Goal: Information Seeking & Learning: Learn about a topic

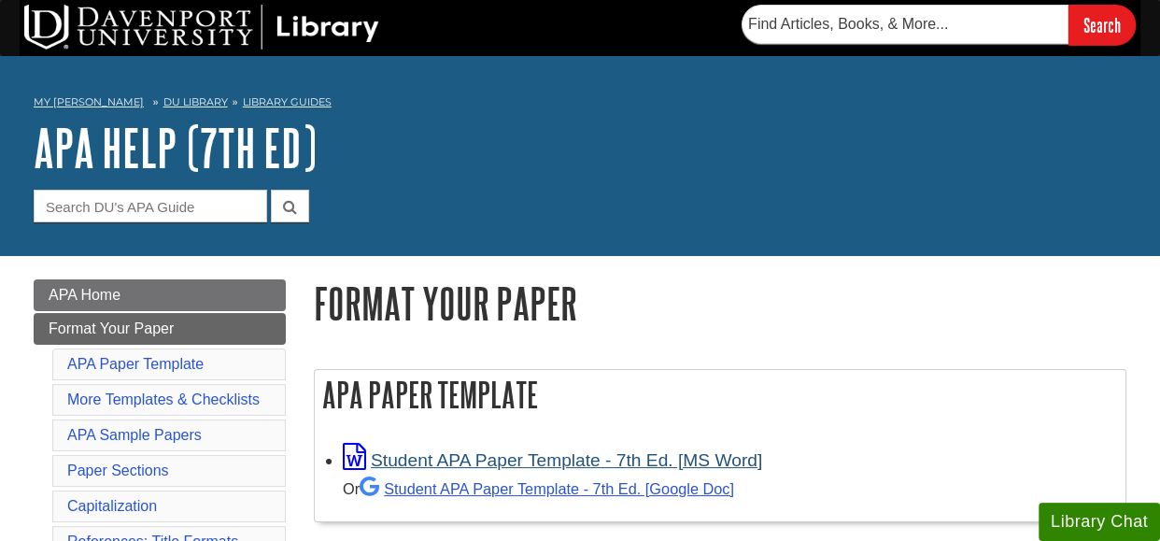
click at [570, 460] on link "Student APA Paper Template - 7th Ed. [MS Word]" at bounding box center [552, 460] width 419 height 20
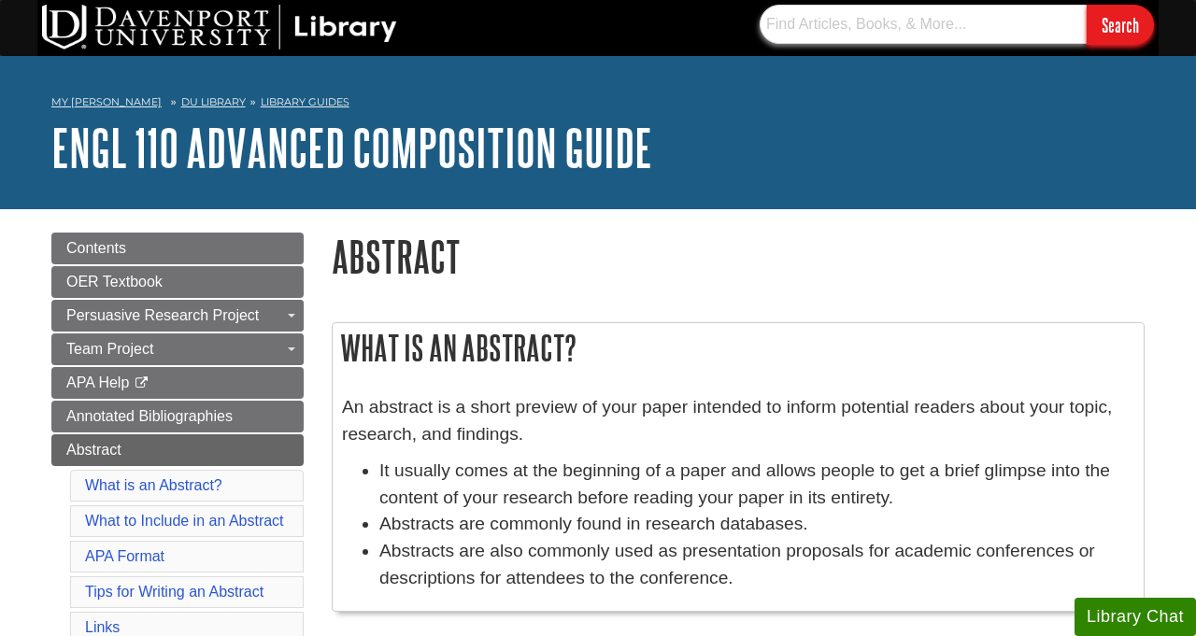
click at [772, 20] on input "text" at bounding box center [922, 24] width 327 height 39
type input "database"
click at [1134, 21] on input "Search" at bounding box center [1119, 25] width 67 height 40
click at [831, 22] on input "database" at bounding box center [922, 24] width 327 height 39
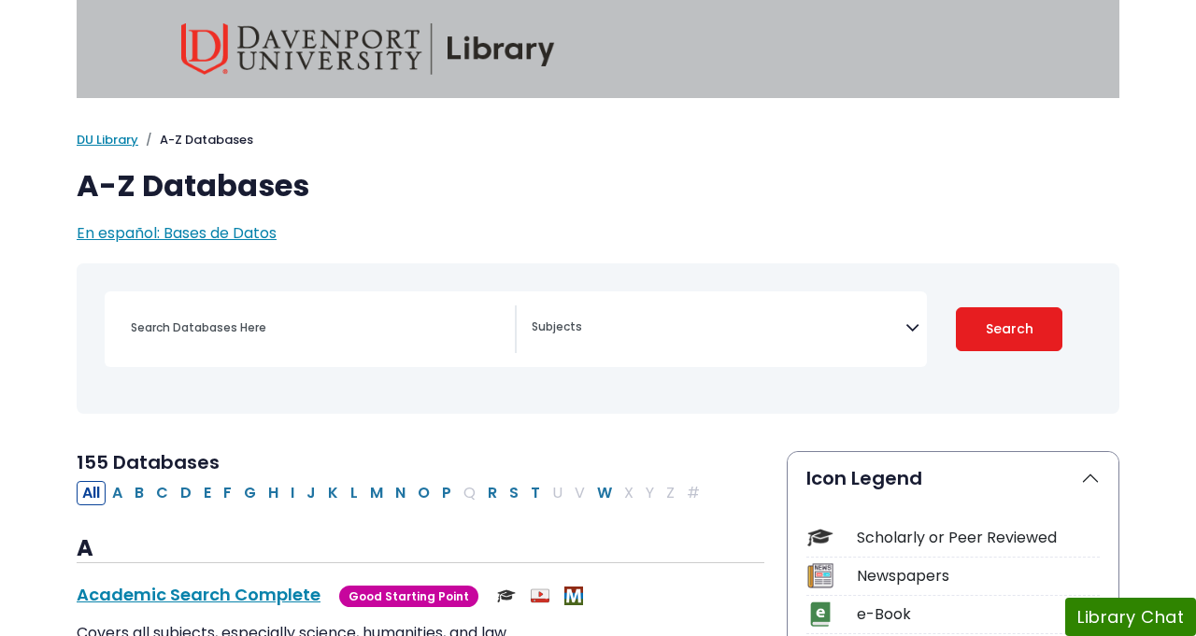
select select "Database Subject Filter"
click at [468, 188] on h1 "A-Z Databases" at bounding box center [598, 185] width 1042 height 35
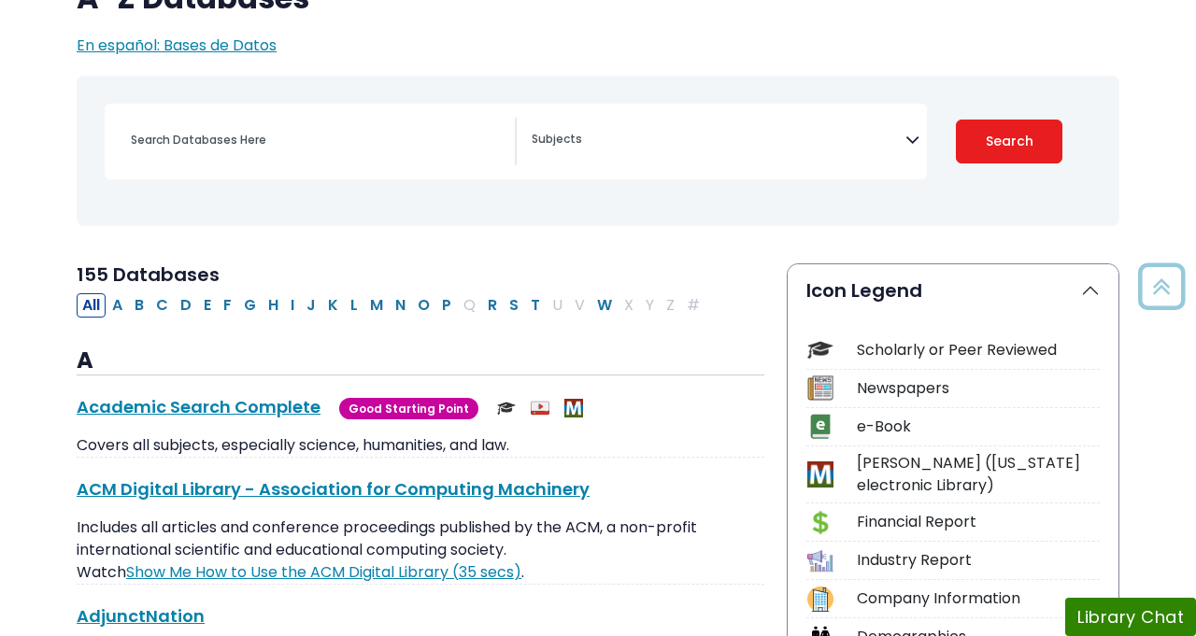
scroll to position [224, 0]
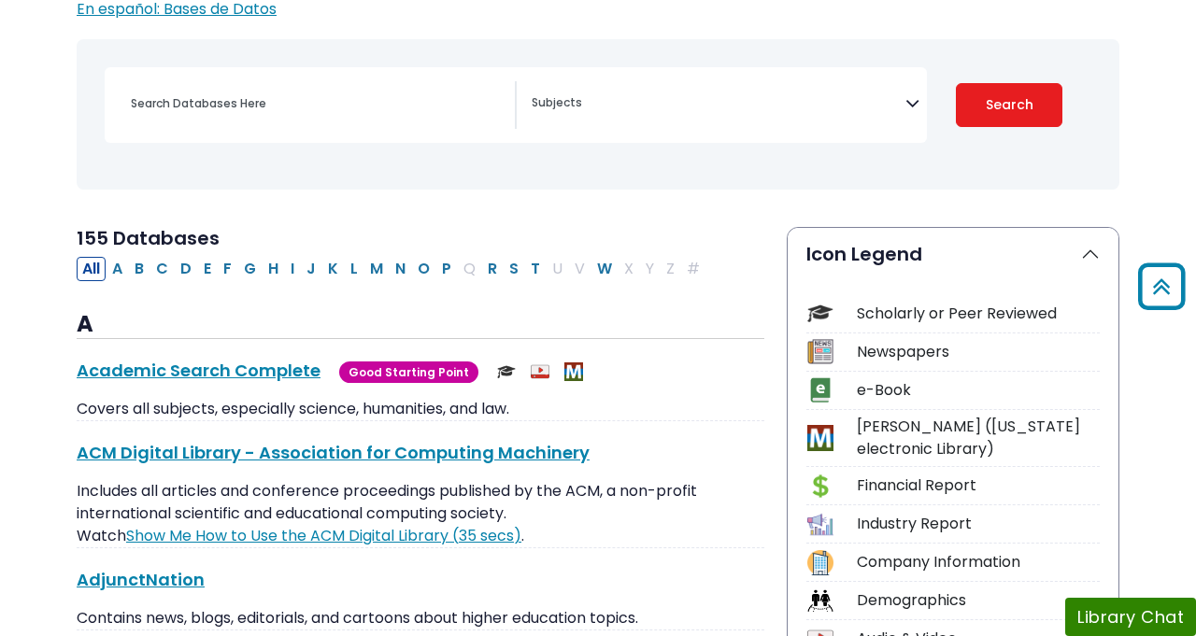
click at [812, 442] on img at bounding box center [819, 437] width 25 height 25
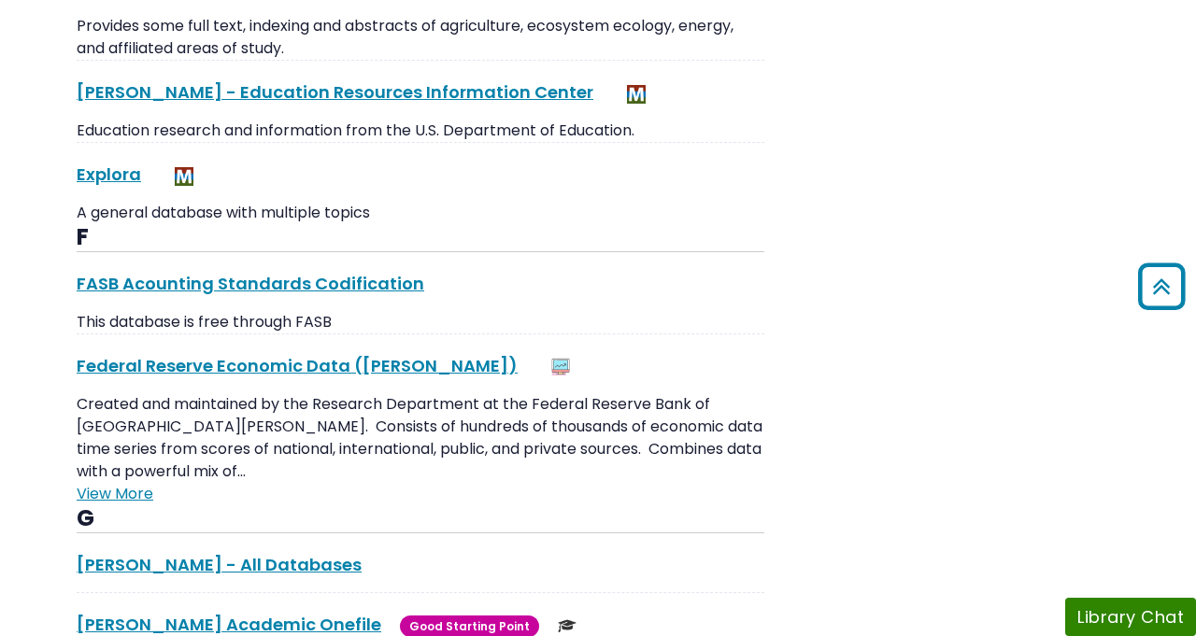
scroll to position [3400, 0]
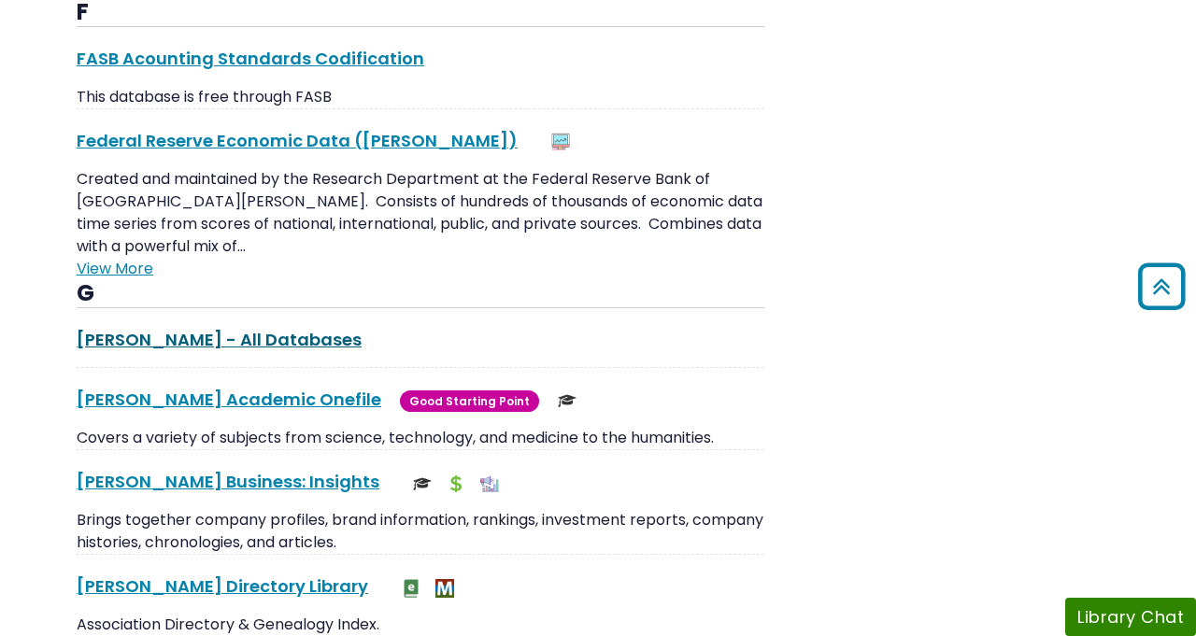
click at [188, 328] on link "Gale - All Databases This link opens in a new window" at bounding box center [219, 339] width 285 height 23
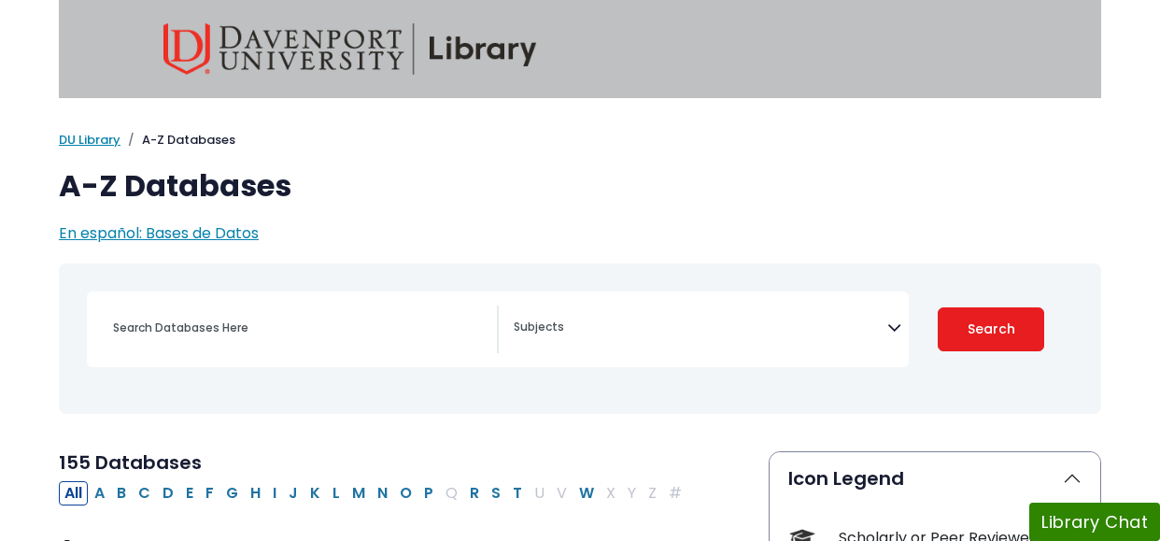
select select "Database Subject Filter"
